Goal: Task Accomplishment & Management: Manage account settings

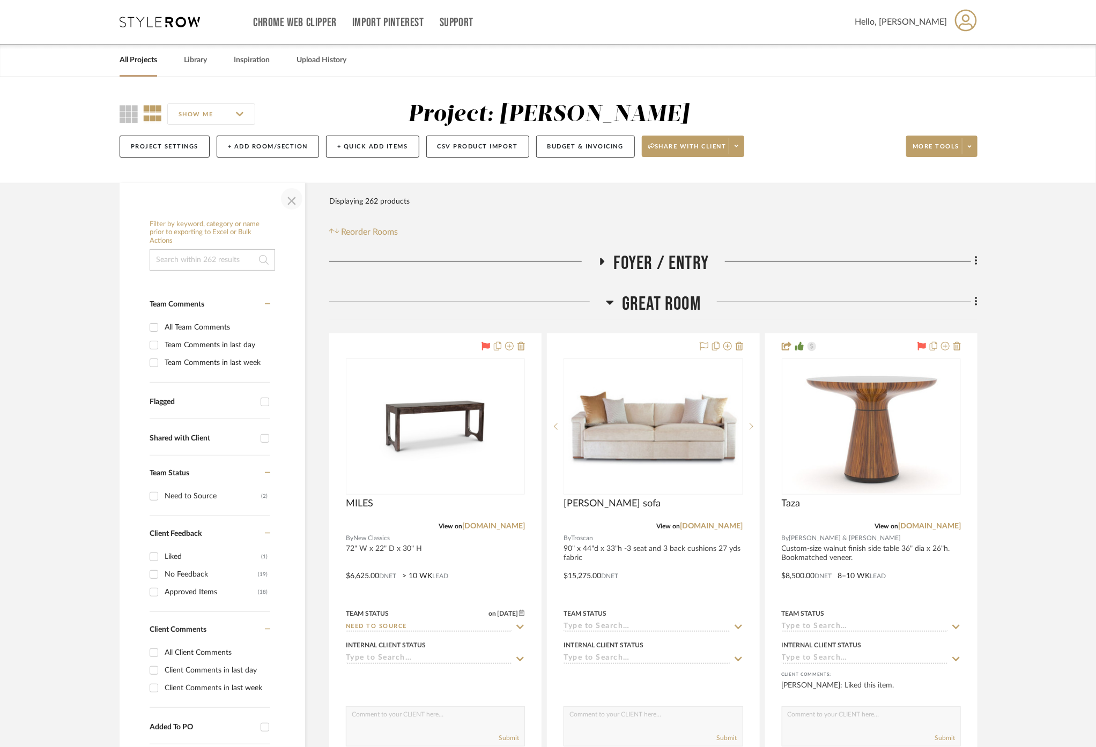
click at [290, 199] on span "button" at bounding box center [292, 199] width 26 height 26
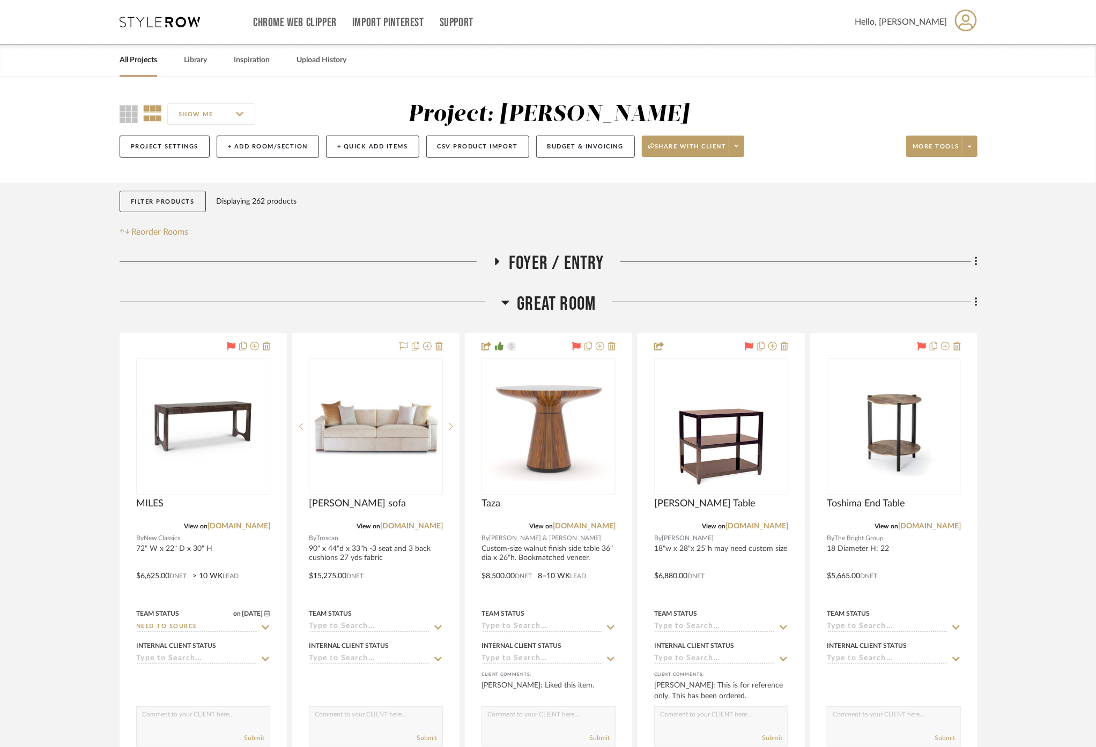
click at [530, 307] on span "Great Room" at bounding box center [556, 304] width 79 height 23
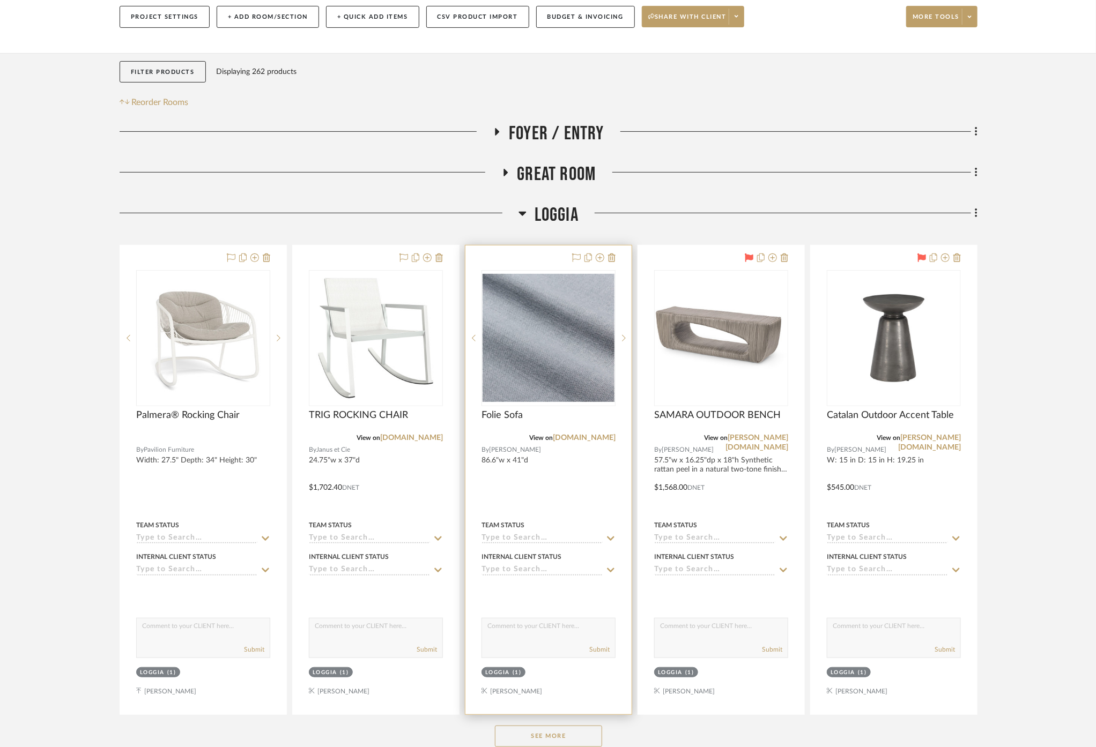
scroll to position [238, 0]
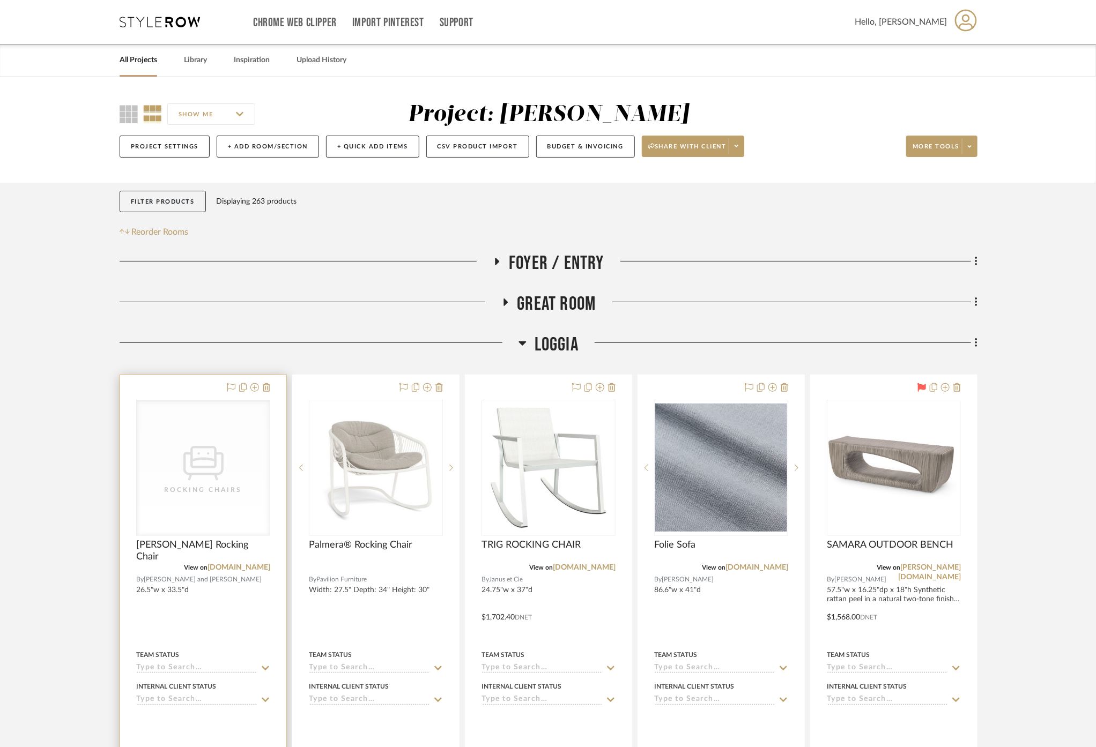
click at [0, 0] on div "Rocking Chairs" at bounding box center [0, 0] width 0 height 0
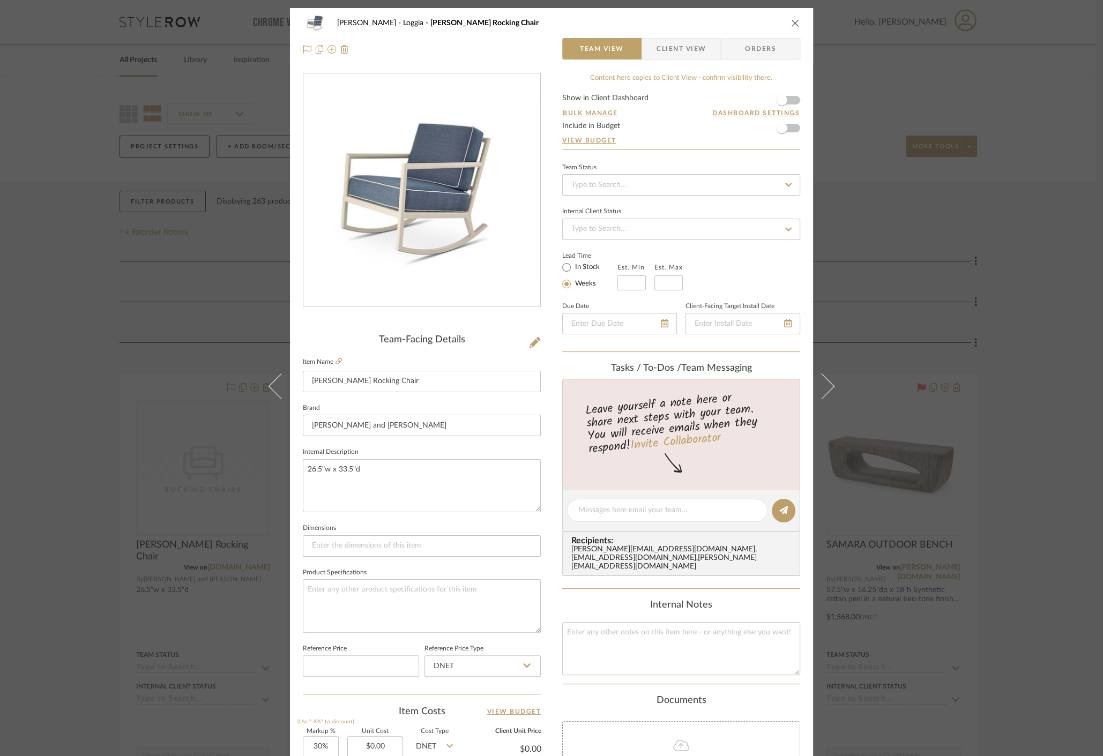
click at [138, 411] on div "Cawley Gillon Loggia deCamp Rocking Chair Team View Client View Orders Team-Fac…" at bounding box center [551, 378] width 1103 height 756
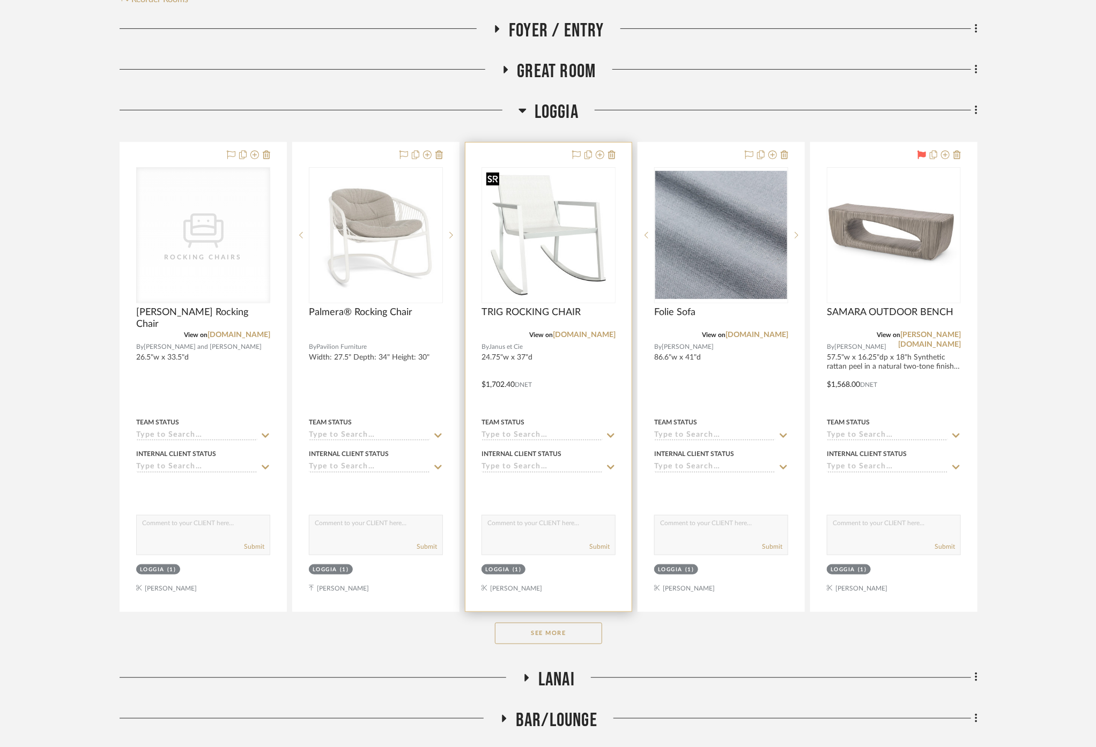
scroll to position [238, 0]
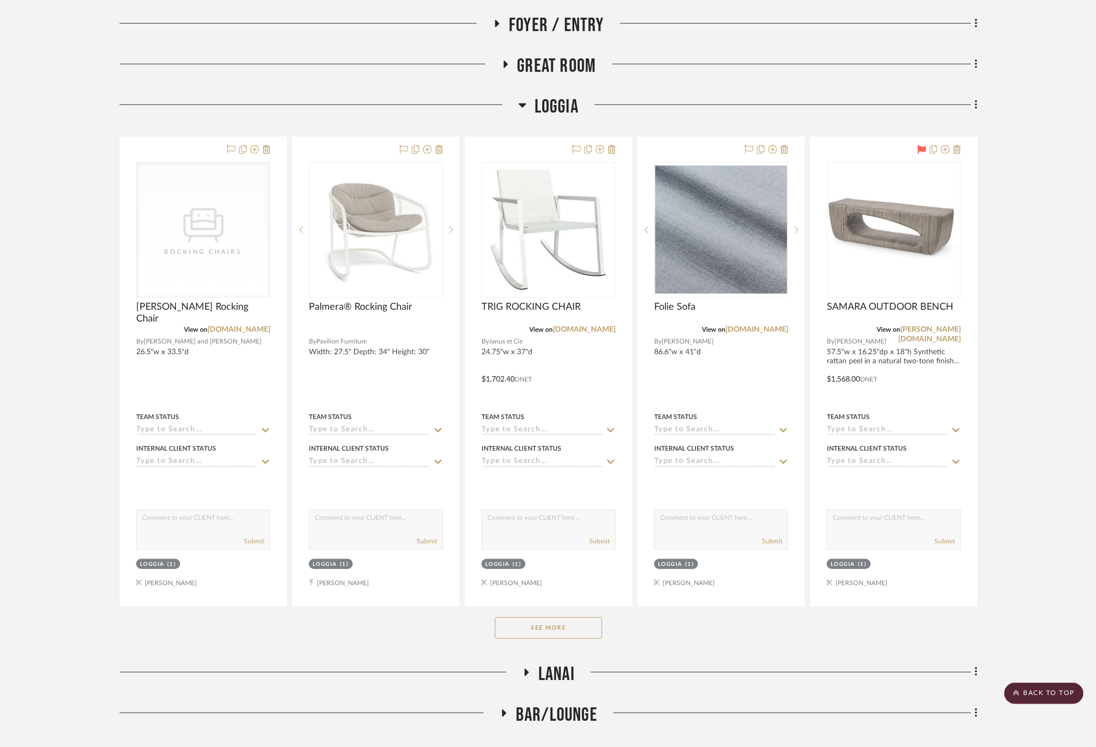
click at [540, 627] on button "See More" at bounding box center [548, 628] width 107 height 21
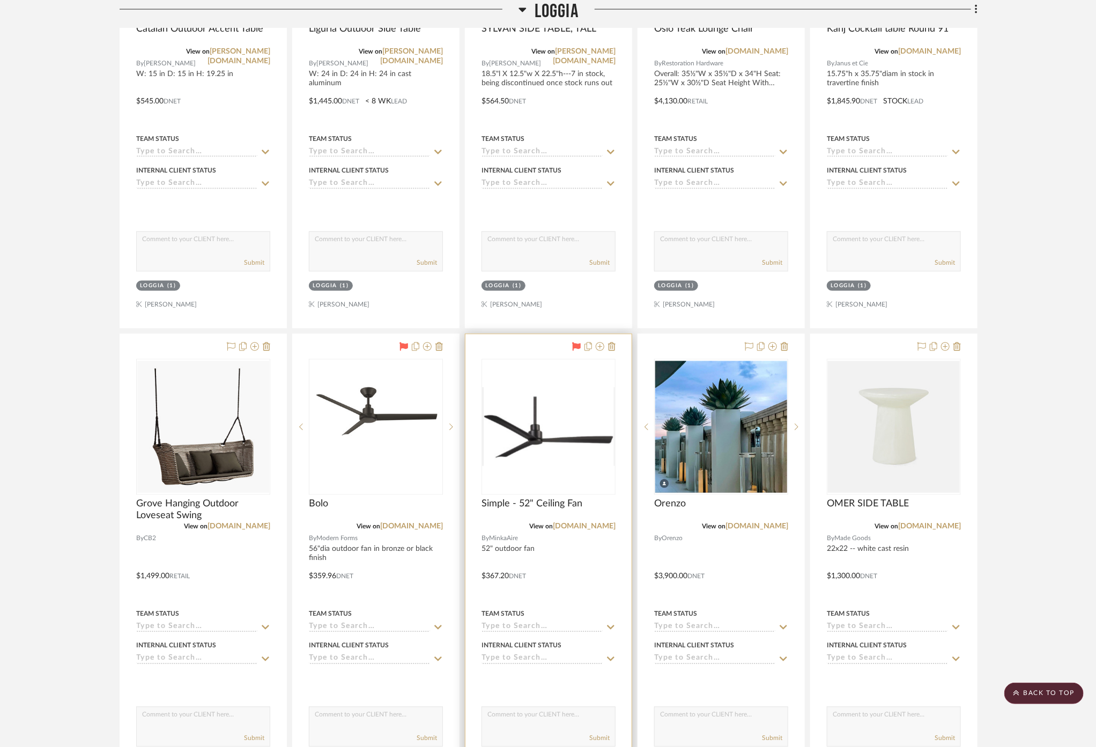
scroll to position [1012, 0]
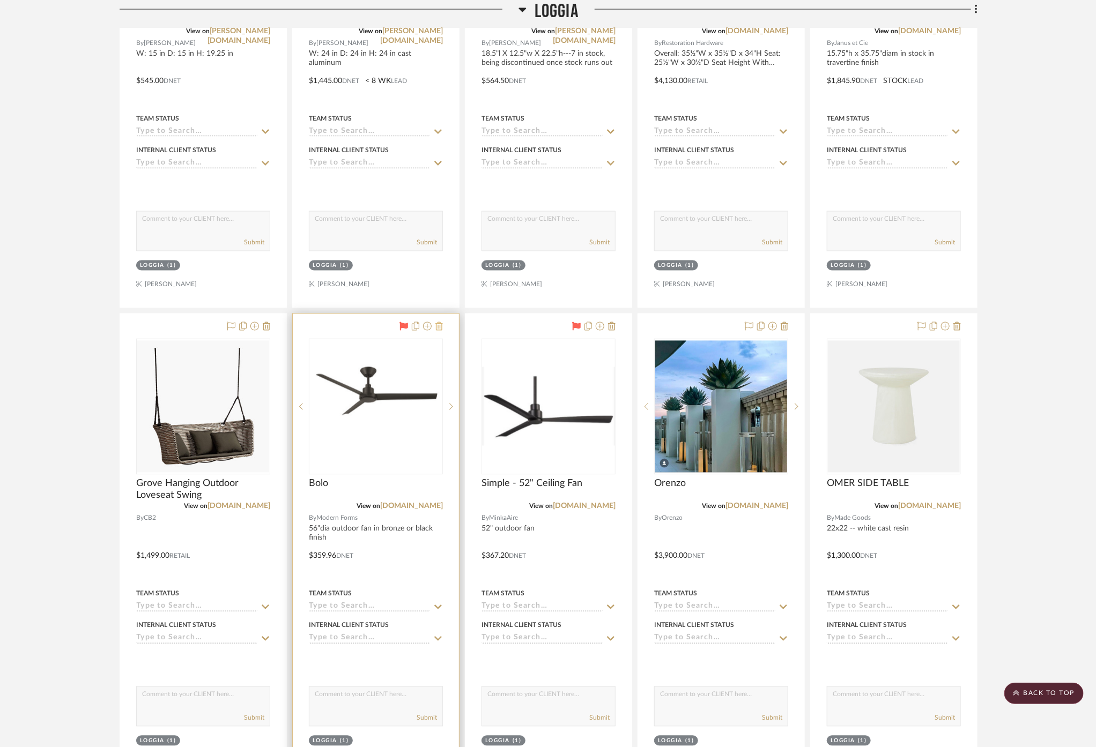
click at [441, 325] on icon at bounding box center [439, 326] width 8 height 9
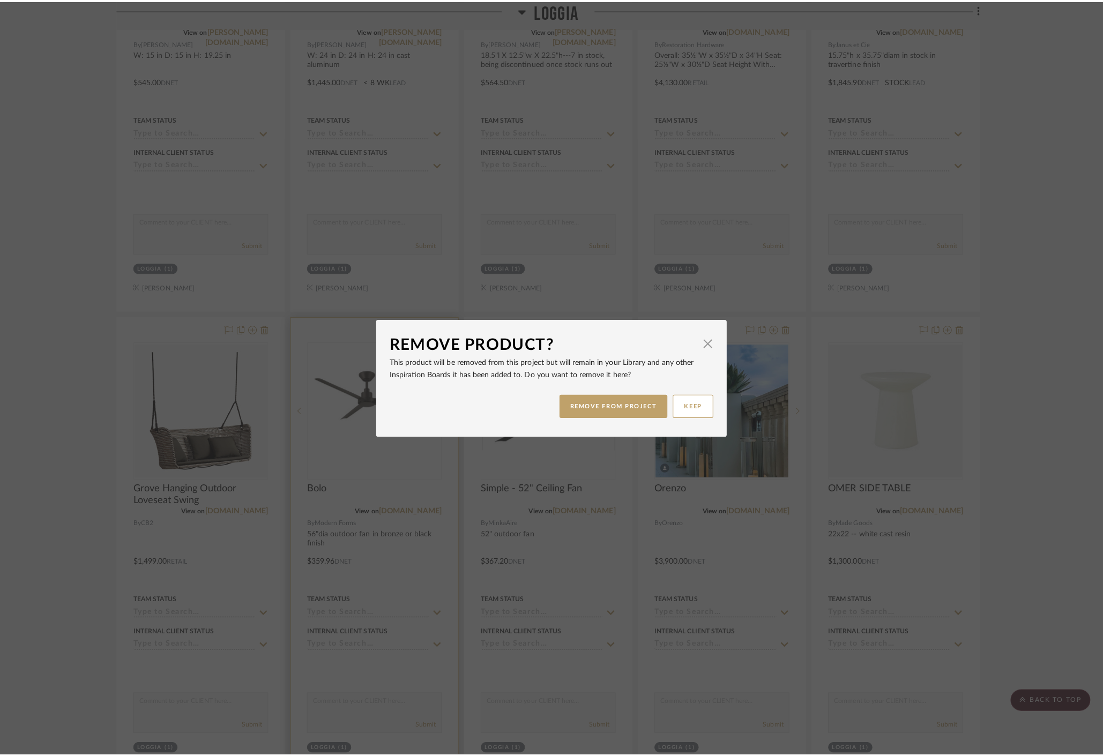
scroll to position [0, 0]
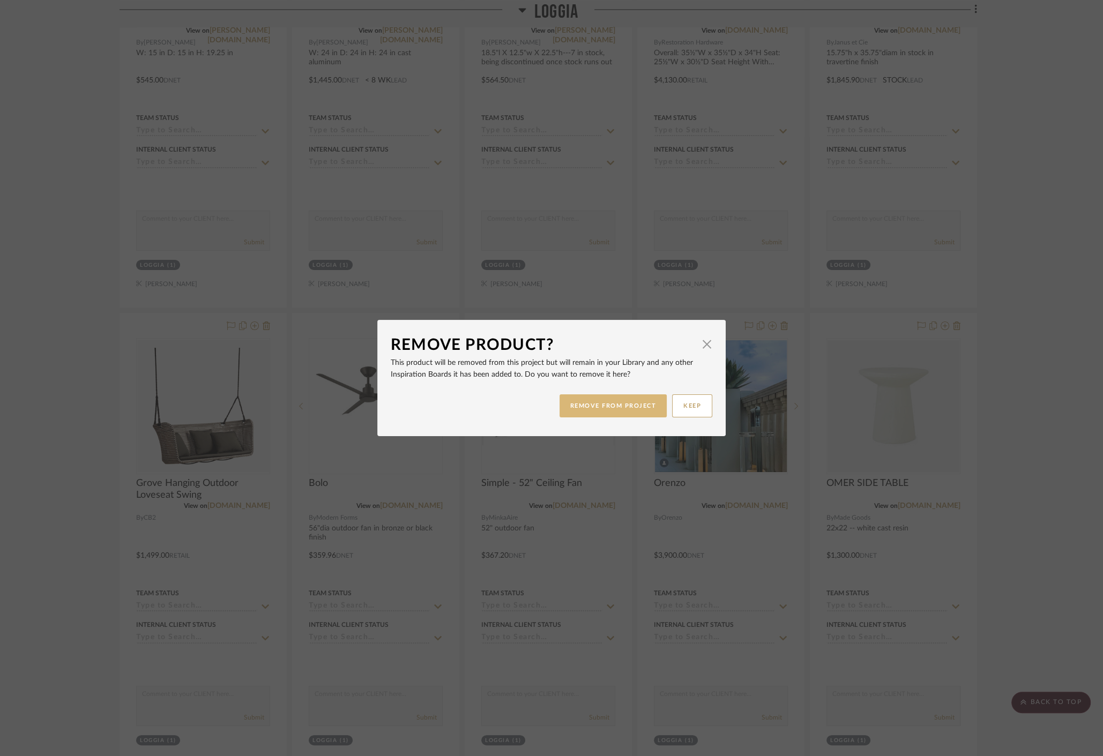
click at [594, 413] on button "REMOVE FROM PROJECT" at bounding box center [614, 406] width 108 height 23
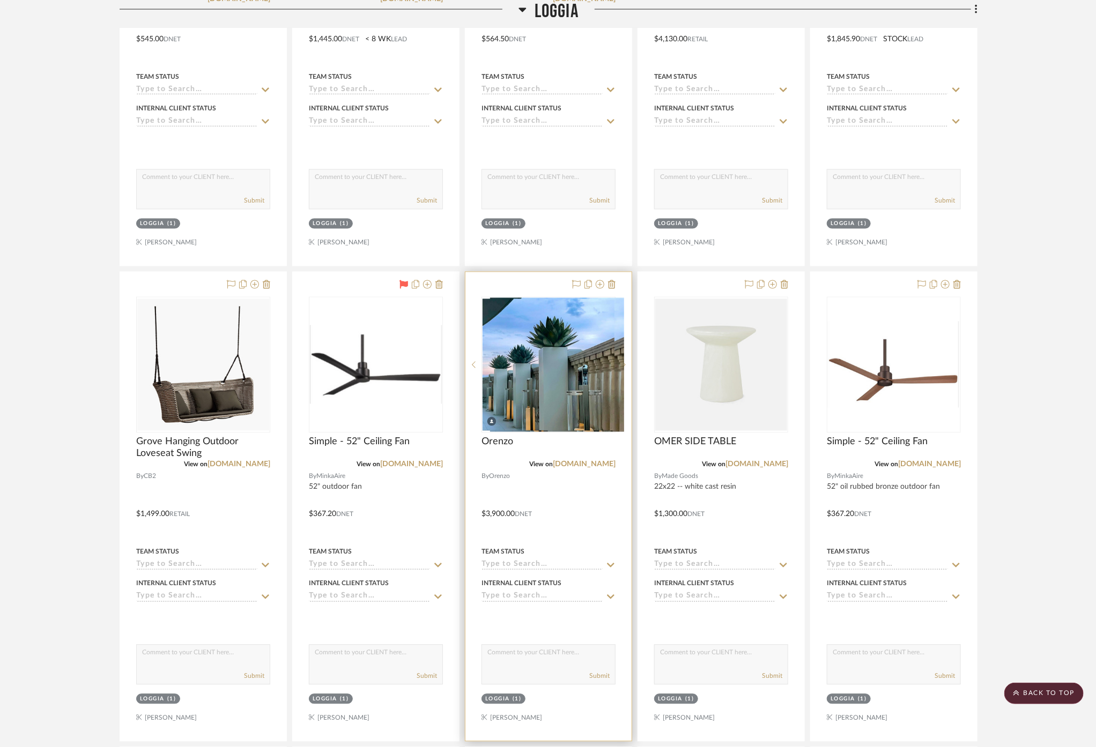
scroll to position [1072, 0]
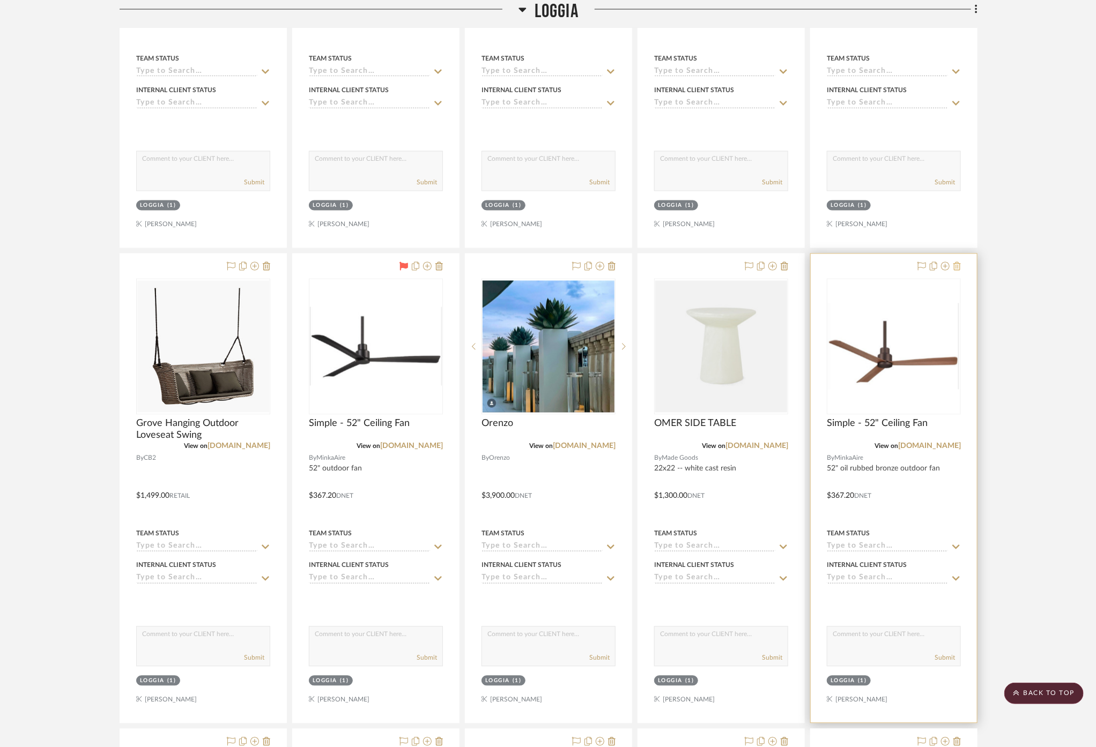
click at [958, 262] on icon at bounding box center [957, 266] width 8 height 9
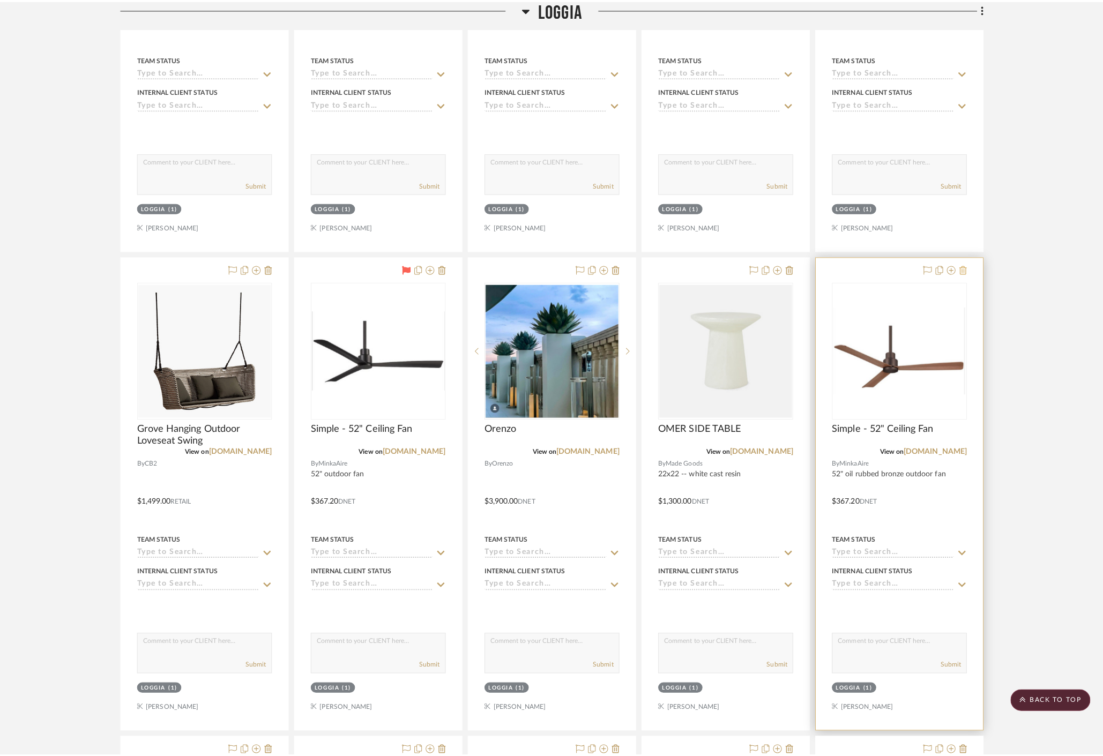
scroll to position [0, 0]
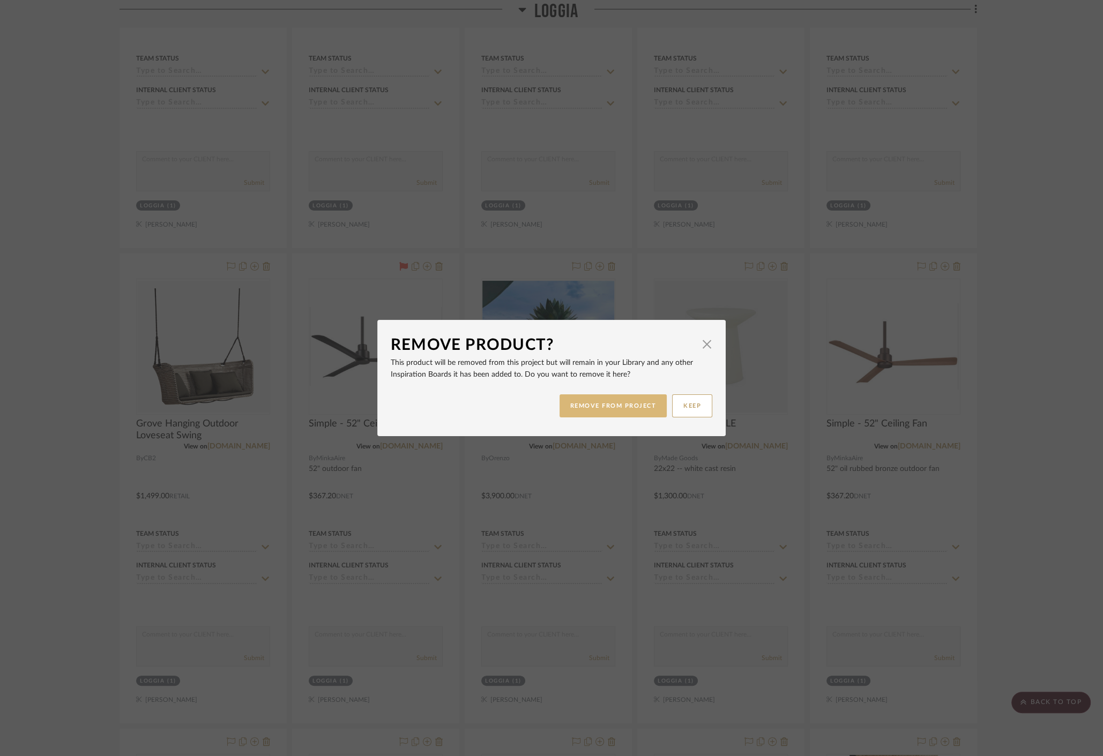
click at [607, 411] on button "REMOVE FROM PROJECT" at bounding box center [614, 406] width 108 height 23
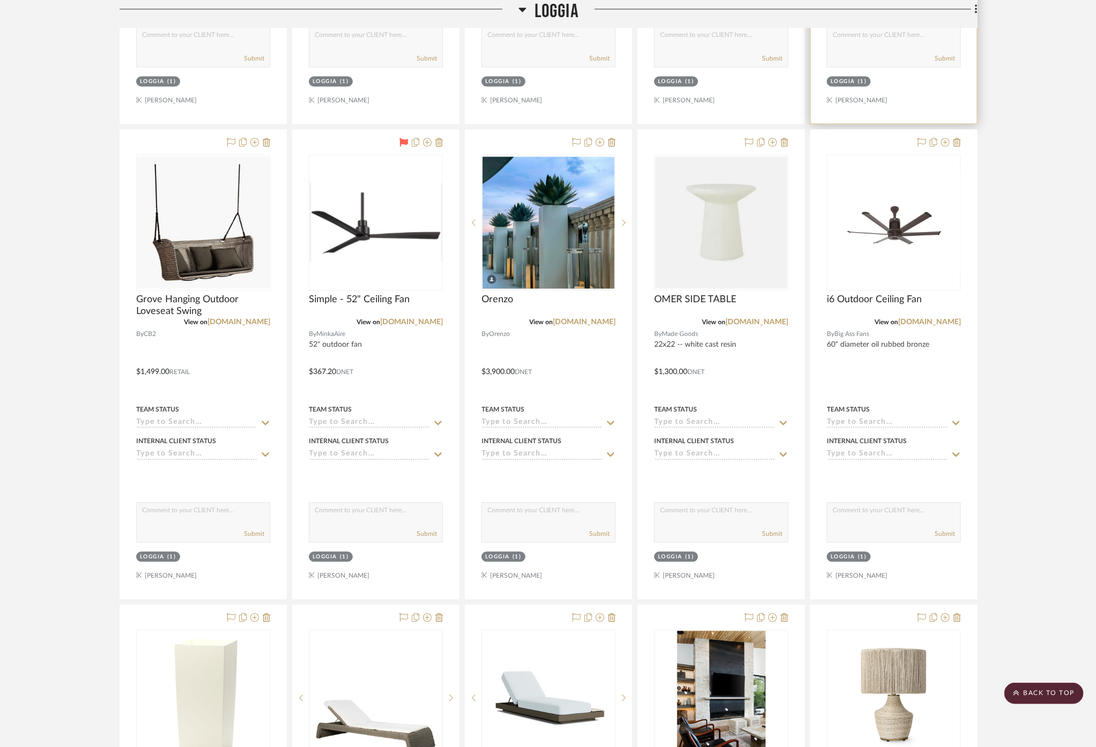
scroll to position [1191, 0]
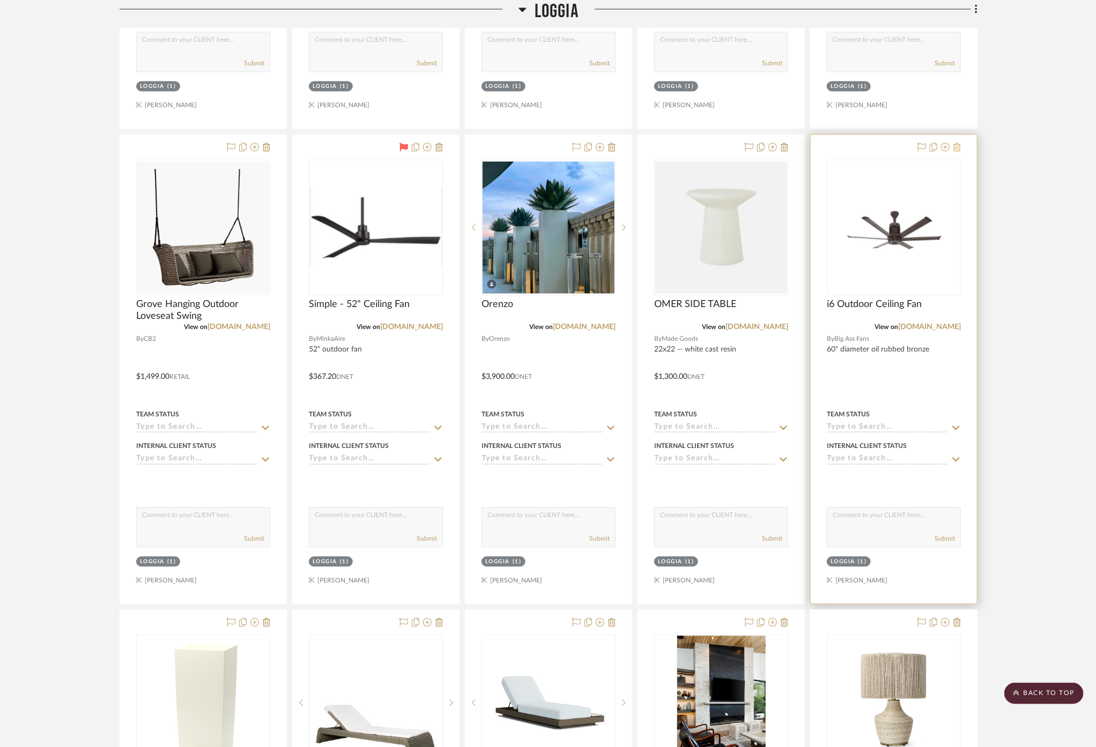
click at [956, 143] on icon at bounding box center [957, 147] width 8 height 9
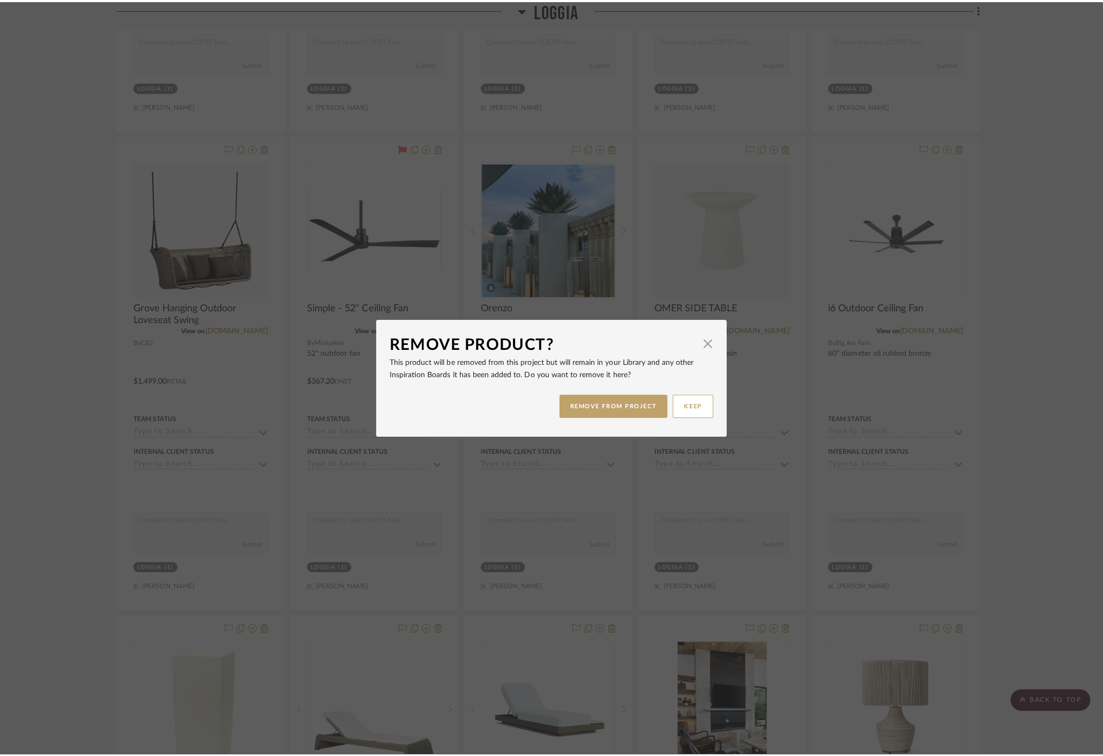
scroll to position [0, 0]
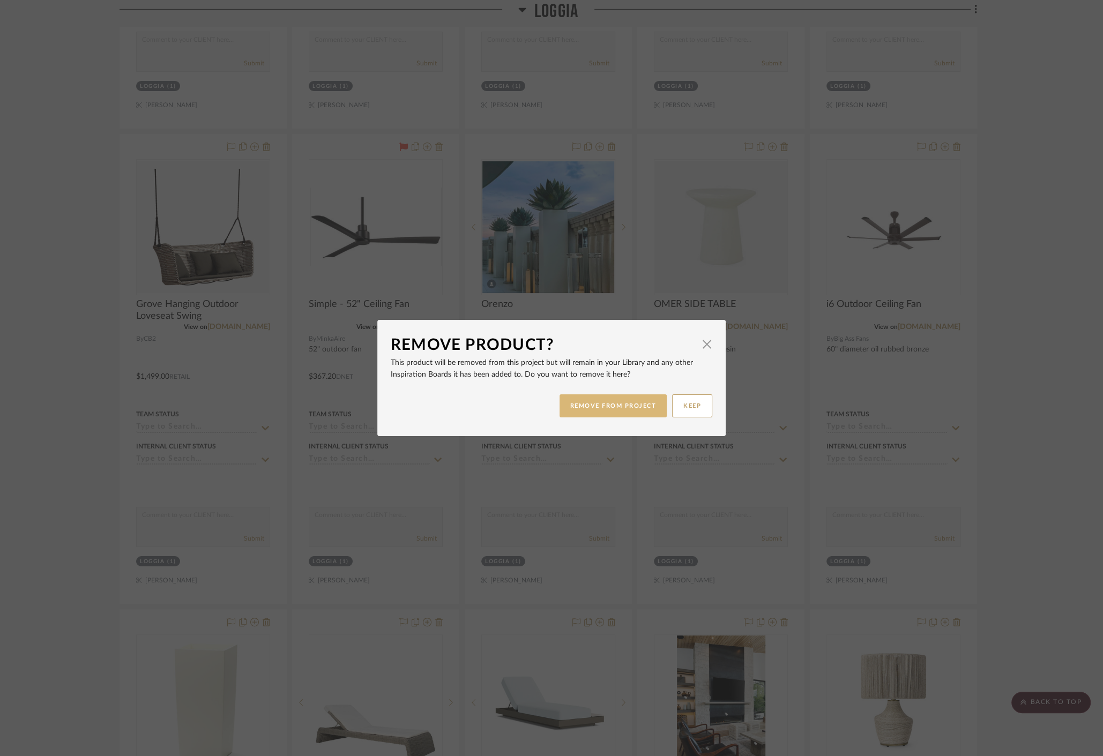
click at [629, 399] on button "REMOVE FROM PROJECT" at bounding box center [614, 406] width 108 height 23
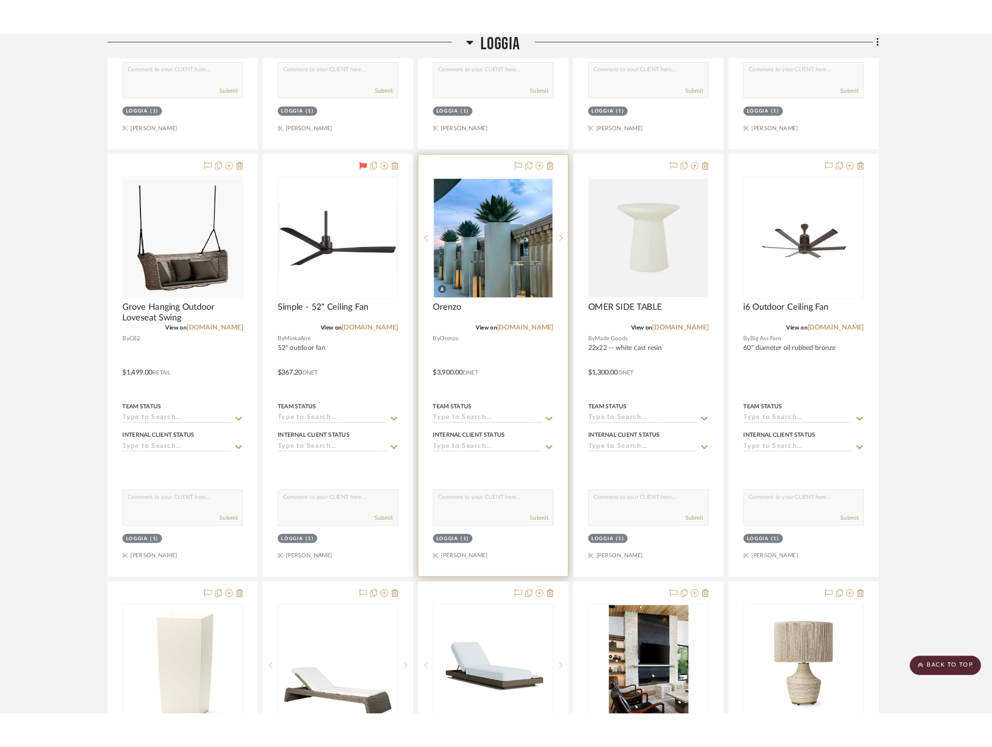
scroll to position [1191, 0]
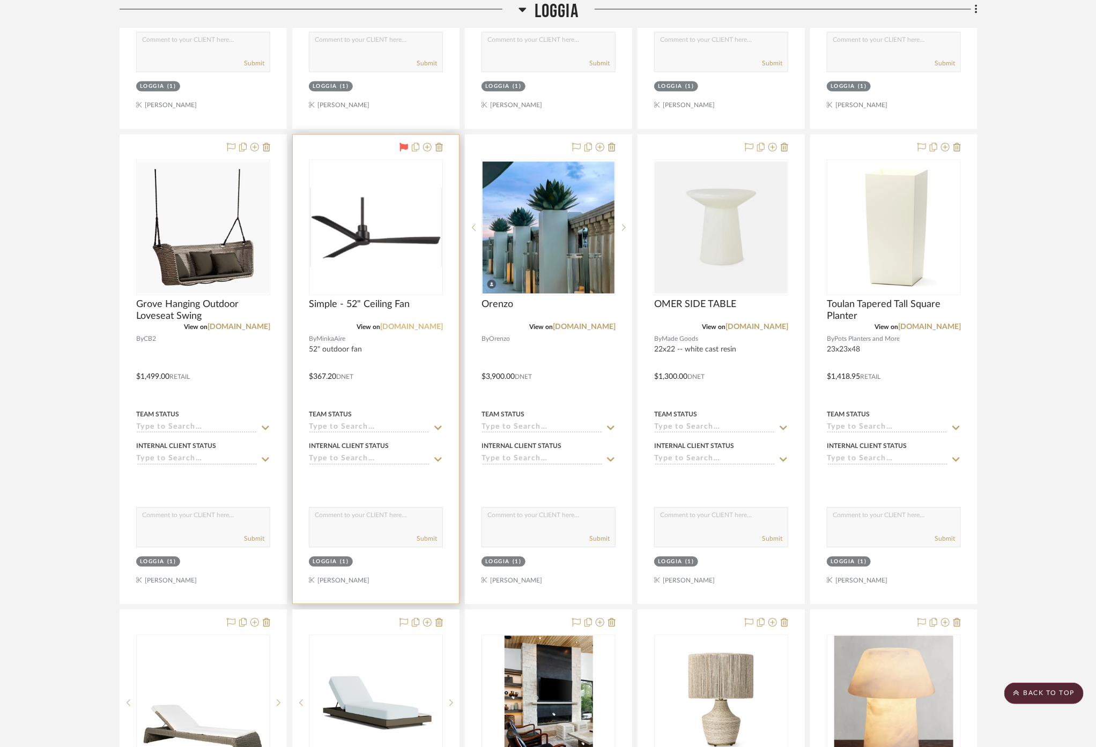
click at [427, 324] on link "minkagroup.net" at bounding box center [411, 328] width 63 height 8
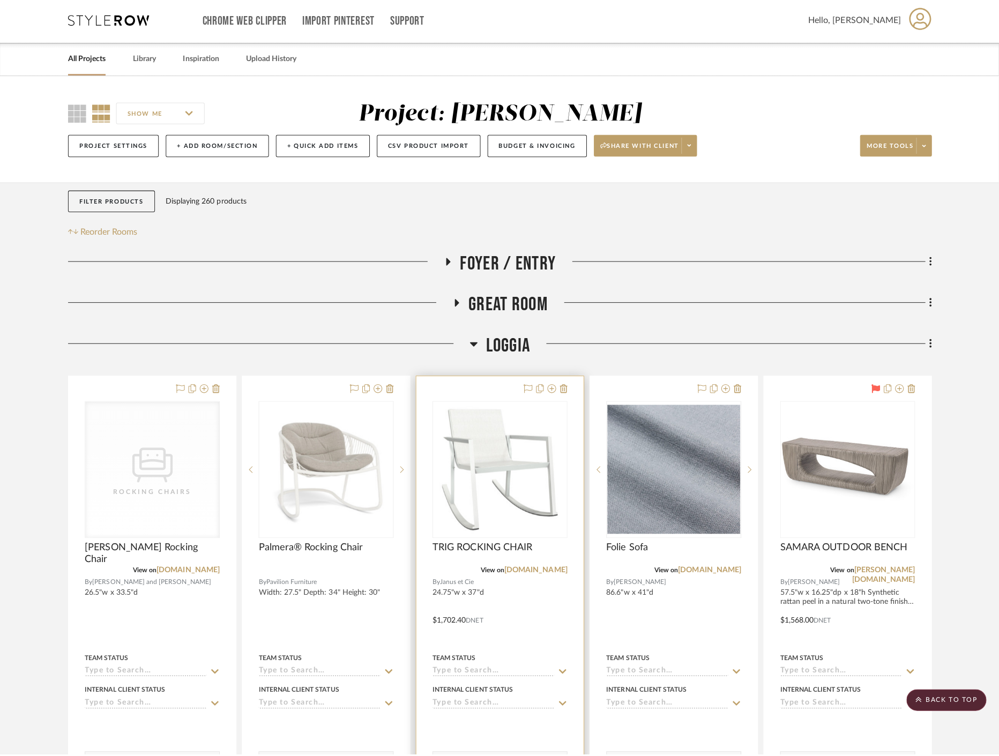
scroll to position [0, 0]
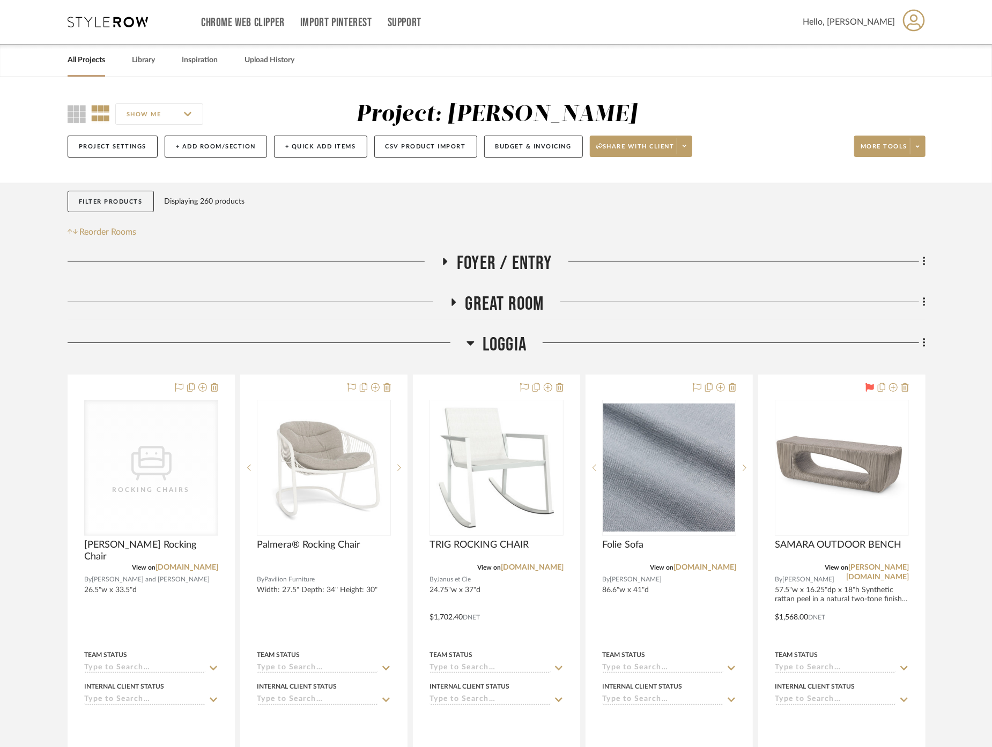
click at [494, 297] on span "Great Room" at bounding box center [504, 304] width 79 height 23
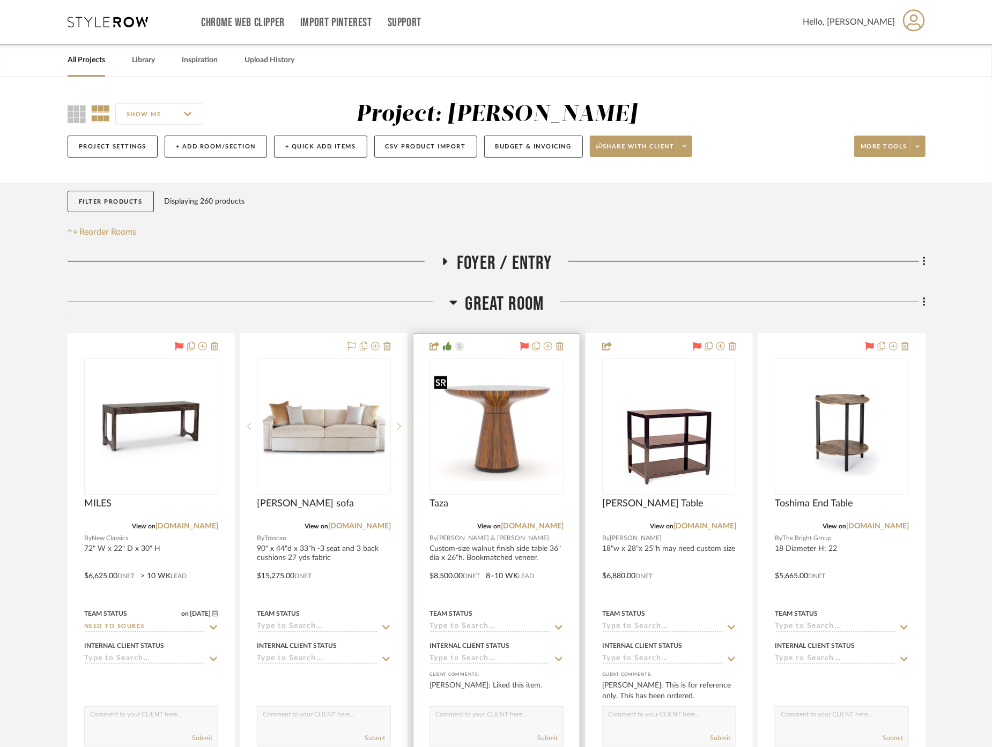
click at [0, 0] on img at bounding box center [0, 0] width 0 height 0
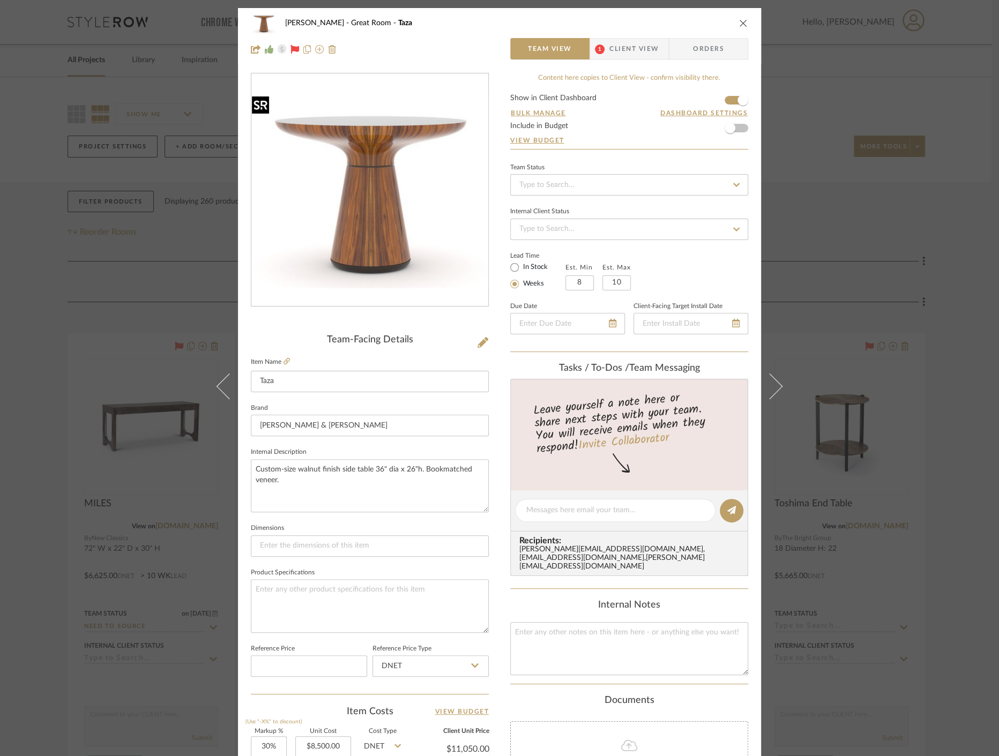
click at [374, 205] on img "0" at bounding box center [369, 190] width 237 height 196
